Goal: Obtain resource: Obtain resource

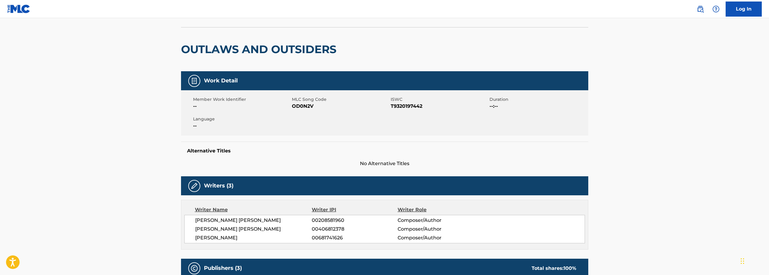
scroll to position [30, 0]
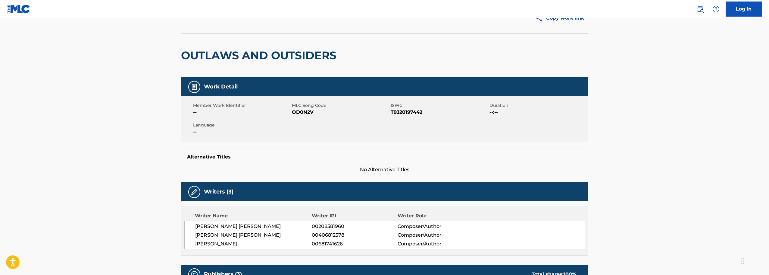
click at [299, 117] on div "Member Work Identifier -- MLC Song Code OD0N2V ISWC T9320197442 Duration --:-- …" at bounding box center [384, 118] width 407 height 45
click at [300, 111] on span "OD0N2V" at bounding box center [340, 112] width 97 height 7
copy span "OD0N2V"
click at [399, 110] on span "T9320197442" at bounding box center [439, 112] width 97 height 7
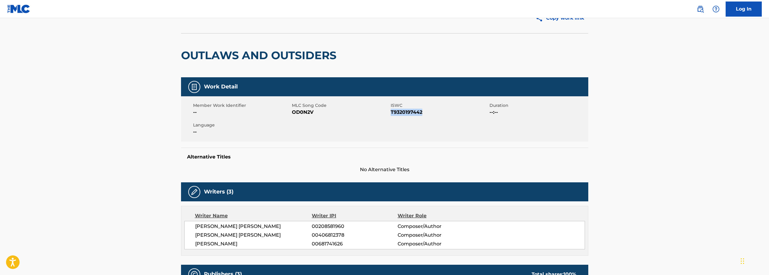
click at [399, 110] on span "T9320197442" at bounding box center [439, 112] width 97 height 7
copy span "T9320197442"
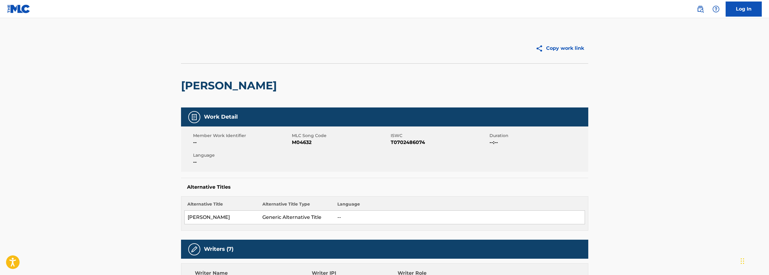
click at [309, 142] on span "M04632" at bounding box center [340, 142] width 97 height 7
copy span "M04632"
click at [408, 141] on span "T0702486074" at bounding box center [439, 142] width 97 height 7
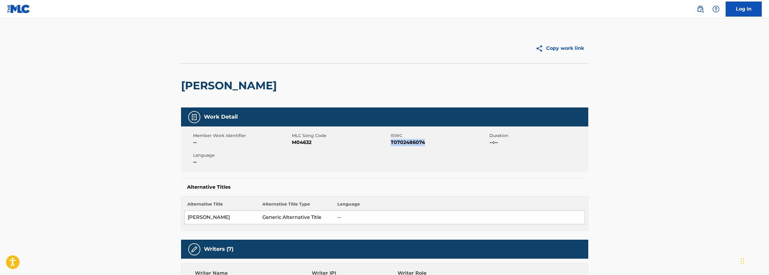
copy span "T0702486074"
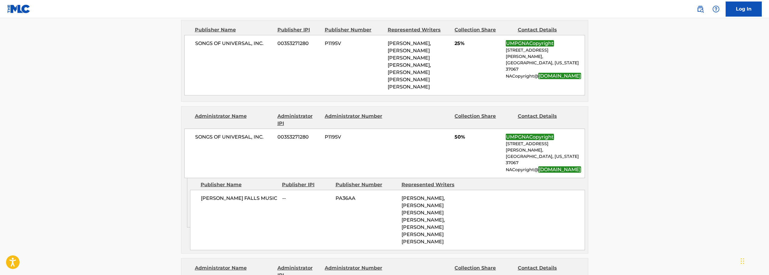
scroll to position [271, 0]
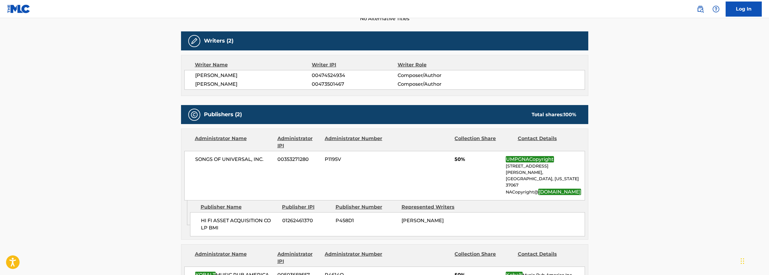
scroll to position [90, 0]
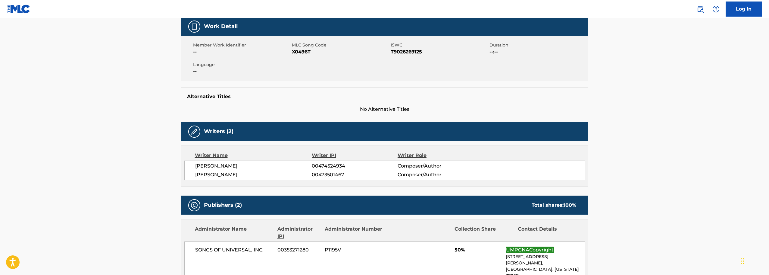
click at [293, 52] on span "X0496T" at bounding box center [340, 51] width 97 height 7
click at [293, 51] on span "X0496T" at bounding box center [340, 51] width 97 height 7
copy span "X0496T"
click at [402, 51] on span "T9026269125" at bounding box center [439, 51] width 97 height 7
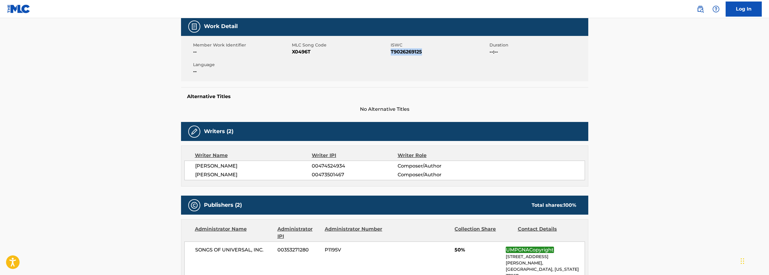
copy span "T9026269125"
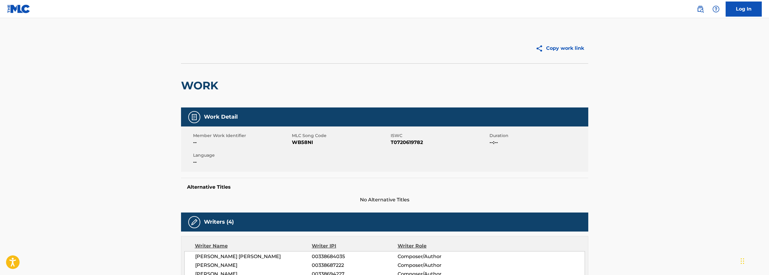
click at [303, 144] on span "WB58NI" at bounding box center [340, 142] width 97 height 7
copy span "WB58NI"
click at [407, 138] on span "ISWC" at bounding box center [439, 135] width 97 height 6
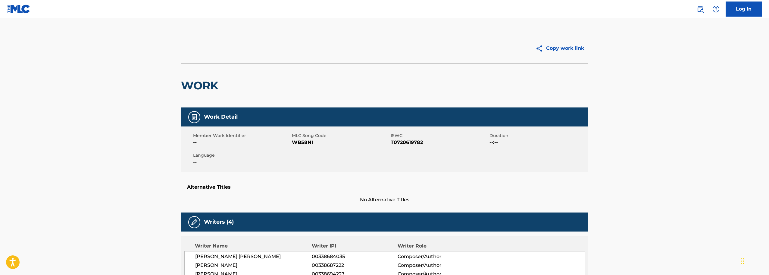
click at [411, 144] on span "T0720619782" at bounding box center [439, 142] width 97 height 7
copy span "T0720619782"
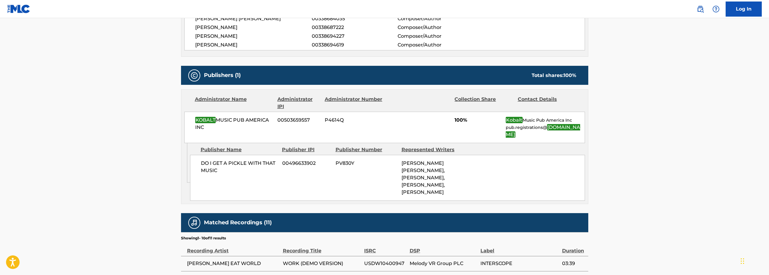
scroll to position [241, 0]
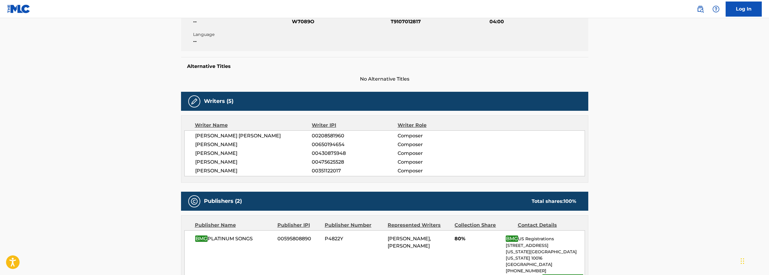
scroll to position [30, 0]
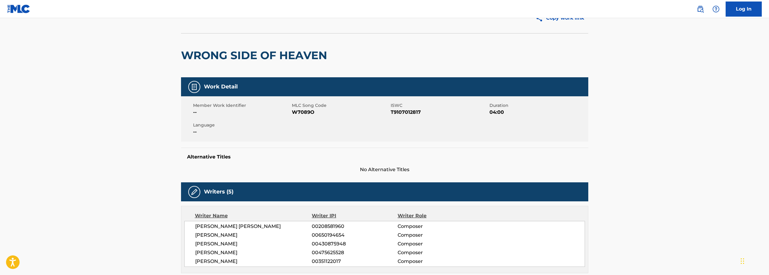
click at [302, 112] on span "W7089O" at bounding box center [340, 112] width 97 height 7
copy span "W7089O"
click at [413, 112] on span "T9107012817" at bounding box center [439, 112] width 97 height 7
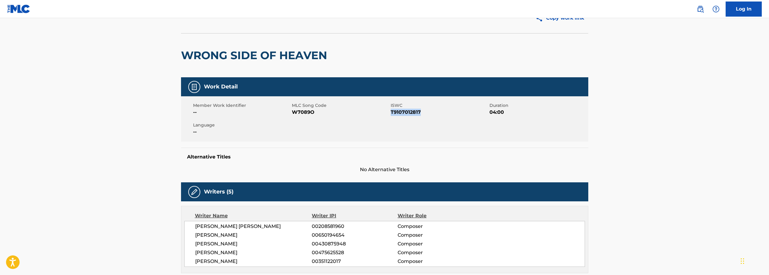
copy span "T9107012817"
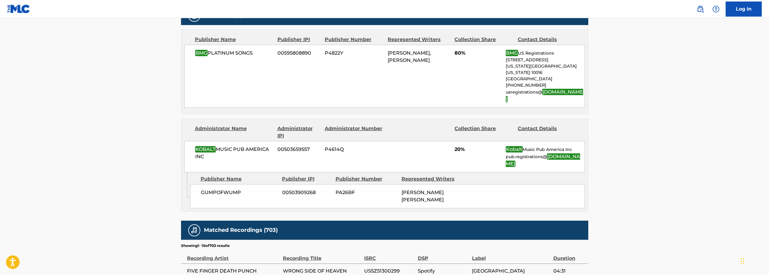
scroll to position [271, 0]
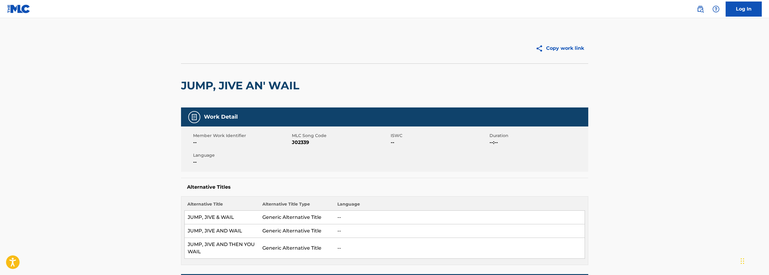
click at [297, 147] on div "Member Work Identifier -- MLC Song Code J02339 ISWC -- Duration --:-- Language …" at bounding box center [384, 148] width 407 height 45
copy span "J02339"
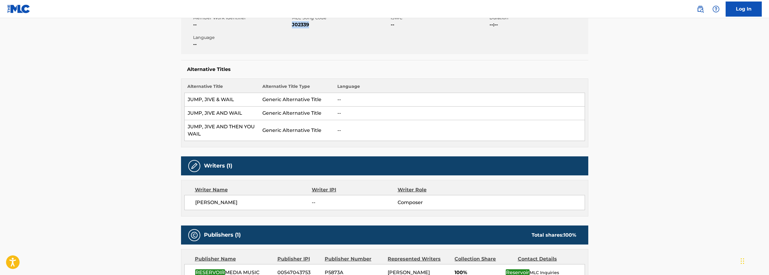
scroll to position [211, 0]
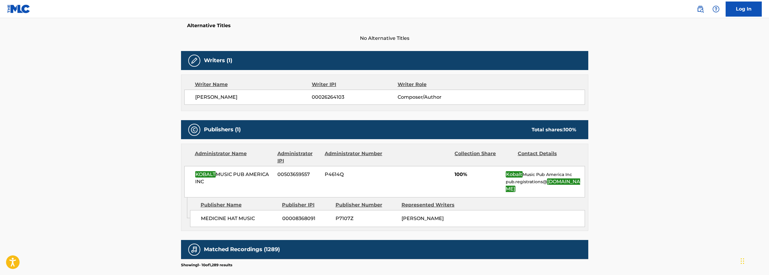
scroll to position [90, 0]
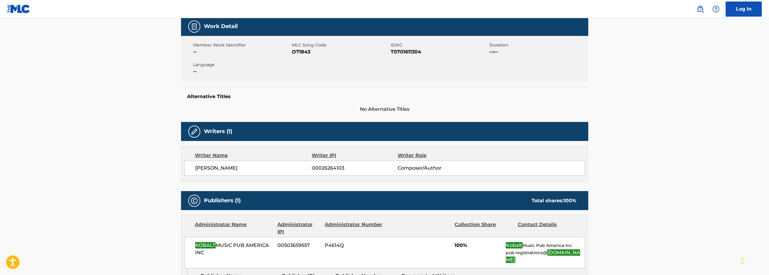
click at [304, 52] on span "O71843" at bounding box center [340, 51] width 97 height 7
copy span "O71843"
click at [420, 51] on span "T0701611304" at bounding box center [439, 51] width 97 height 7
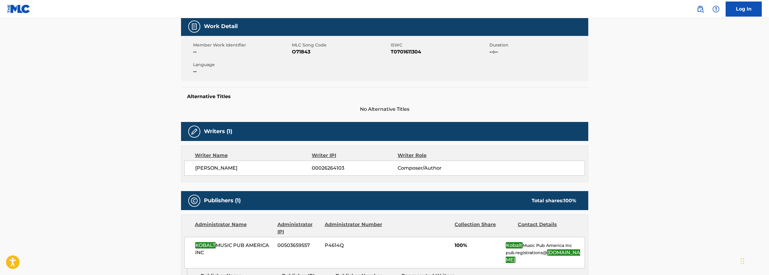
click at [419, 52] on span "T0701611304" at bounding box center [439, 51] width 97 height 7
copy span "T0701611304"
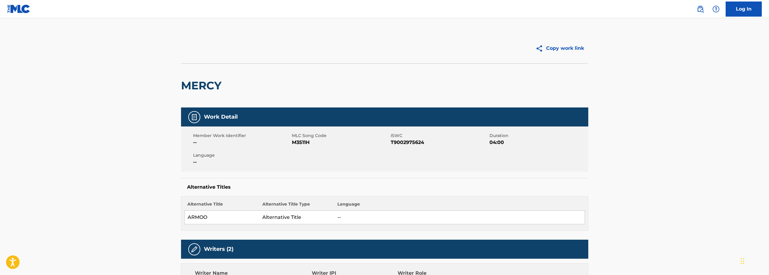
click at [299, 144] on span "M3511H" at bounding box center [340, 142] width 97 height 7
copy span "M3511H"
click at [403, 141] on span "T9002975624" at bounding box center [439, 142] width 97 height 7
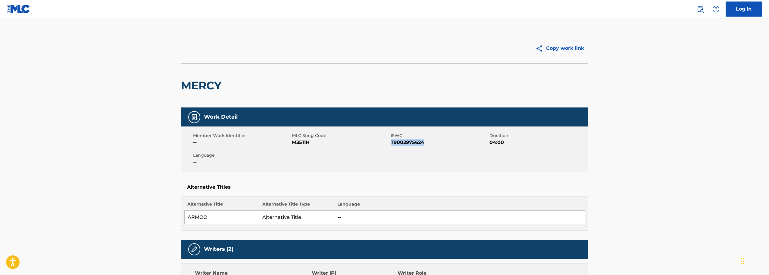
copy span "T9002975624"
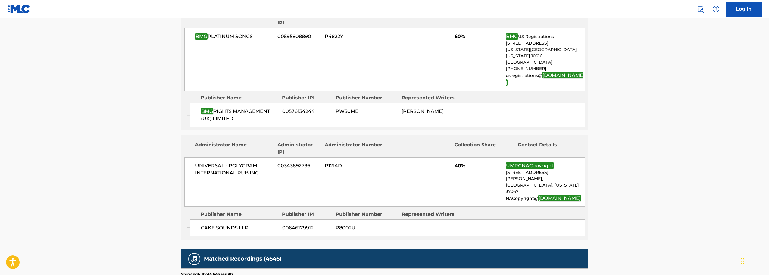
scroll to position [301, 0]
